Goal: Information Seeking & Learning: Learn about a topic

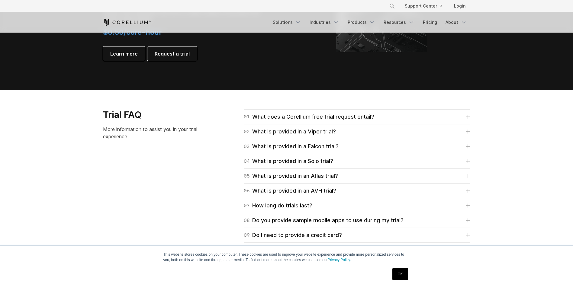
scroll to position [815, 0]
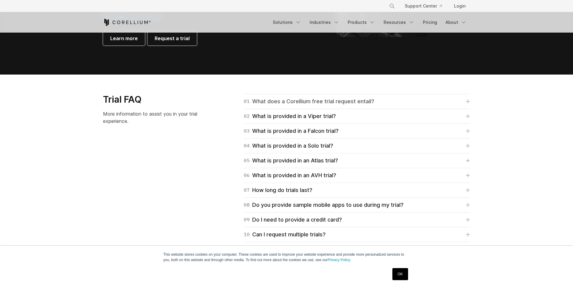
click at [277, 102] on div "01 What does a Corellium free trial request entail?" at bounding box center [309, 101] width 130 height 8
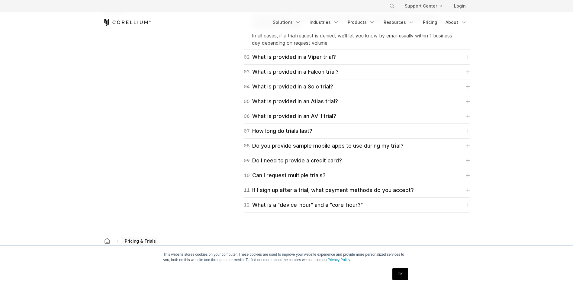
scroll to position [936, 0]
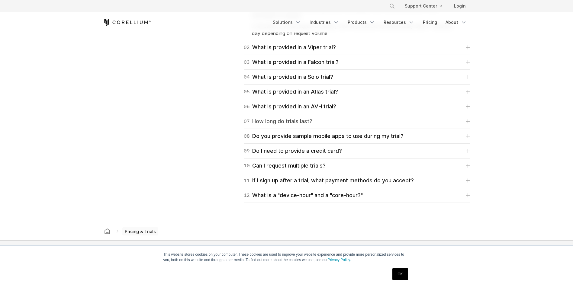
click at [271, 120] on div "07 How long do trials last?" at bounding box center [278, 121] width 69 height 8
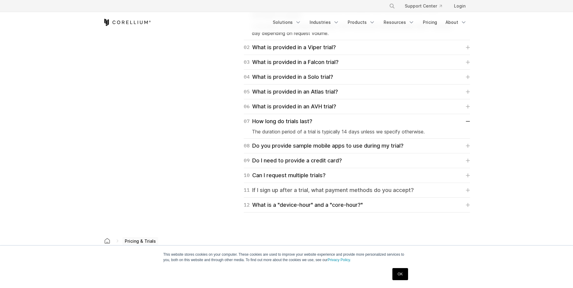
click at [259, 190] on div "11 If I sign up after a trial, what payment methods do you accept?" at bounding box center [329, 190] width 170 height 8
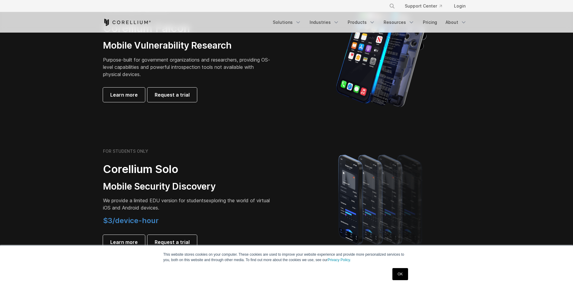
scroll to position [423, 0]
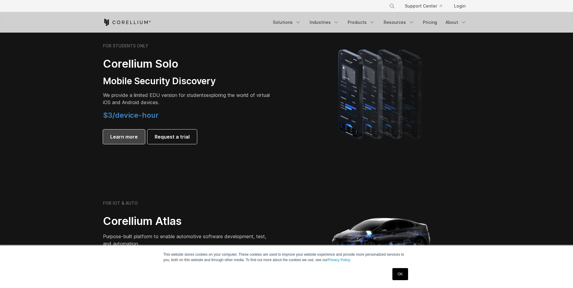
click at [120, 138] on span "Learn more" at bounding box center [123, 136] width 27 height 7
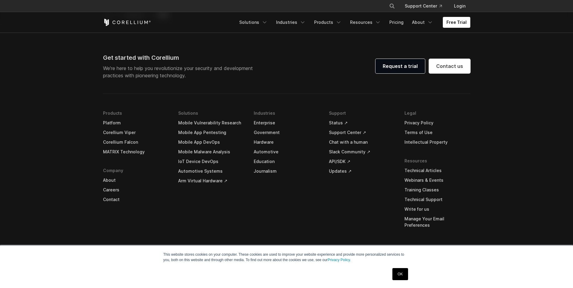
scroll to position [1240, 0]
